Goal: Find specific fact: Find specific fact

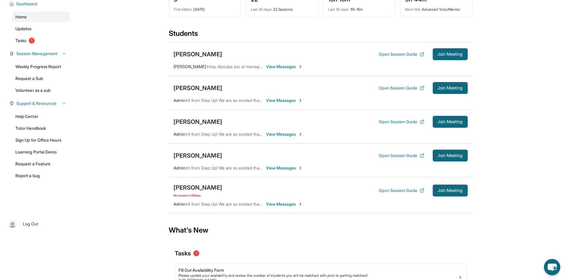
scroll to position [59, 0]
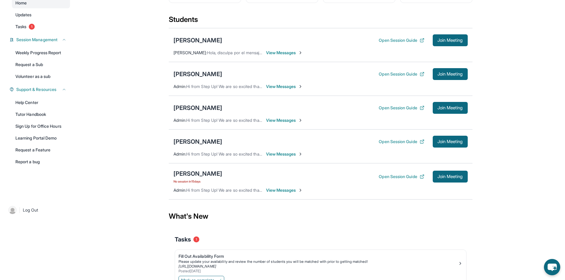
click at [417, 105] on div "[PERSON_NAME] Open Session Guide Join Meeting Admin : Hi from Step Up! We are s…" at bounding box center [321, 113] width 304 height 34
click at [438, 110] on span "Join Meeting" at bounding box center [450, 108] width 26 height 4
click at [184, 110] on div "[PERSON_NAME]" at bounding box center [197, 108] width 49 height 8
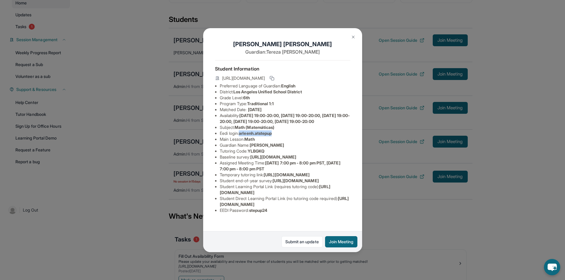
drag, startPoint x: 242, startPoint y: 146, endPoint x: 297, endPoint y: 146, distance: 55.2
click at [297, 136] on li "Eedi login : [PERSON_NAME].atstepup" at bounding box center [285, 133] width 130 height 6
copy span "arleenh.atstepup"
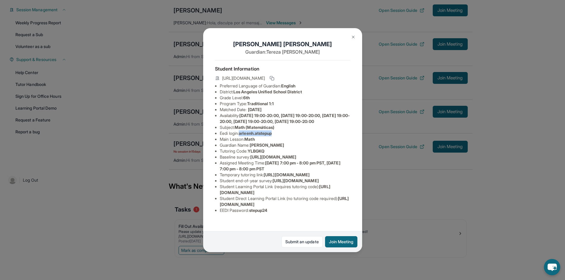
scroll to position [58, 0]
click at [264, 213] on span "stepup24" at bounding box center [258, 210] width 18 height 5
copy span "stepup24"
